Goal: Information Seeking & Learning: Find specific fact

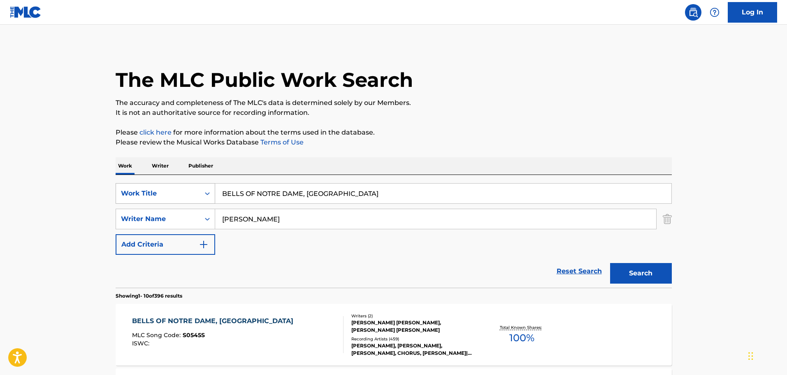
click at [174, 193] on div "SearchWithCriteriab25899f4-03e8-4238-9e02-e2db65318b58 Work Title BELLS OF [GEO…" at bounding box center [394, 193] width 557 height 21
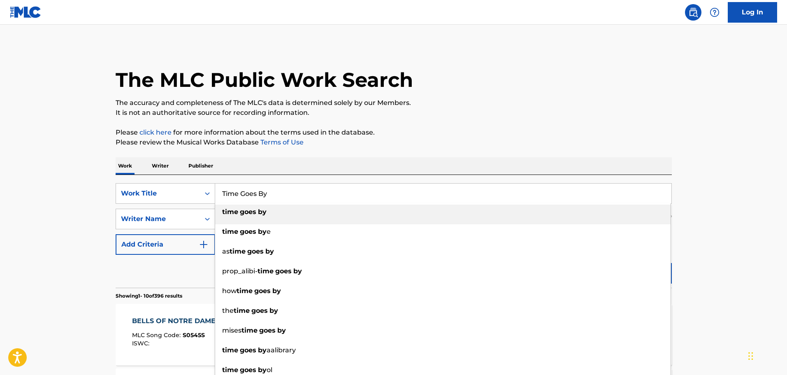
type input "Time Goes By"
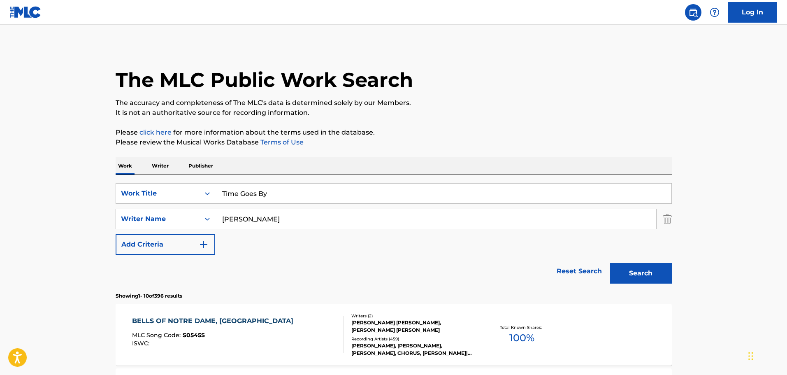
drag, startPoint x: 296, startPoint y: 221, endPoint x: 161, endPoint y: 227, distance: 135.1
click at [161, 227] on div "SearchWithCriteriaf59f4f33-a9ee-4612-9f5f-f87cff4b3156 Writer Name [PERSON_NAME]" at bounding box center [394, 219] width 557 height 21
paste input "[PERSON_NAME]"
type input "[PERSON_NAME]"
click at [638, 274] on button "Search" at bounding box center [641, 273] width 62 height 21
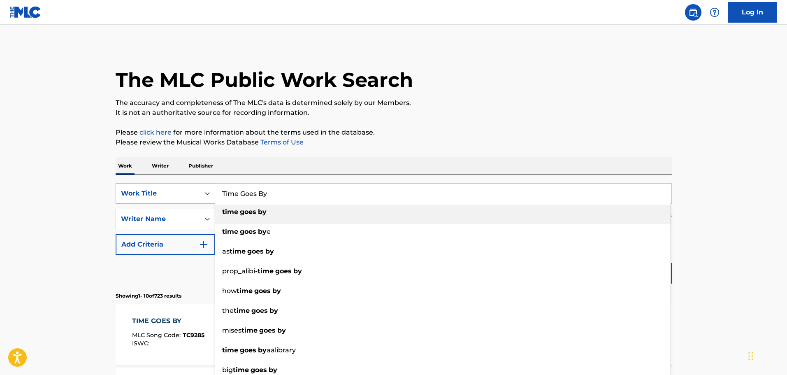
drag, startPoint x: 275, startPoint y: 190, endPoint x: 186, endPoint y: 195, distance: 88.6
click at [186, 195] on div "SearchWithCriteriab25899f4-03e8-4238-9e02-e2db65318b58 Work Title Time Goes By …" at bounding box center [394, 193] width 557 height 21
paste input "MY BROTHER"
type input "MY BROTHER"
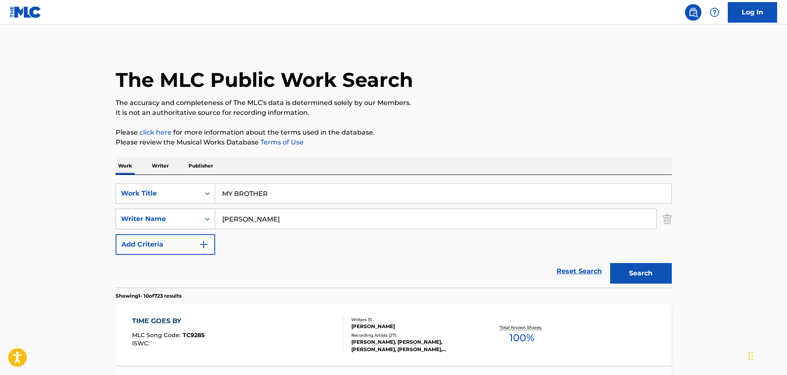
drag, startPoint x: 269, startPoint y: 219, endPoint x: 182, endPoint y: 218, distance: 87.3
click at [182, 218] on div "SearchWithCriteriaf59f4f33-a9ee-4612-9f5f-f87cff4b3156 Writer Name [PERSON_NAME]" at bounding box center [394, 219] width 557 height 21
paste input "[PERSON_NAME]"
type input "[PERSON_NAME]"
click at [641, 276] on button "Search" at bounding box center [641, 273] width 62 height 21
